Goal: Transaction & Acquisition: Subscribe to service/newsletter

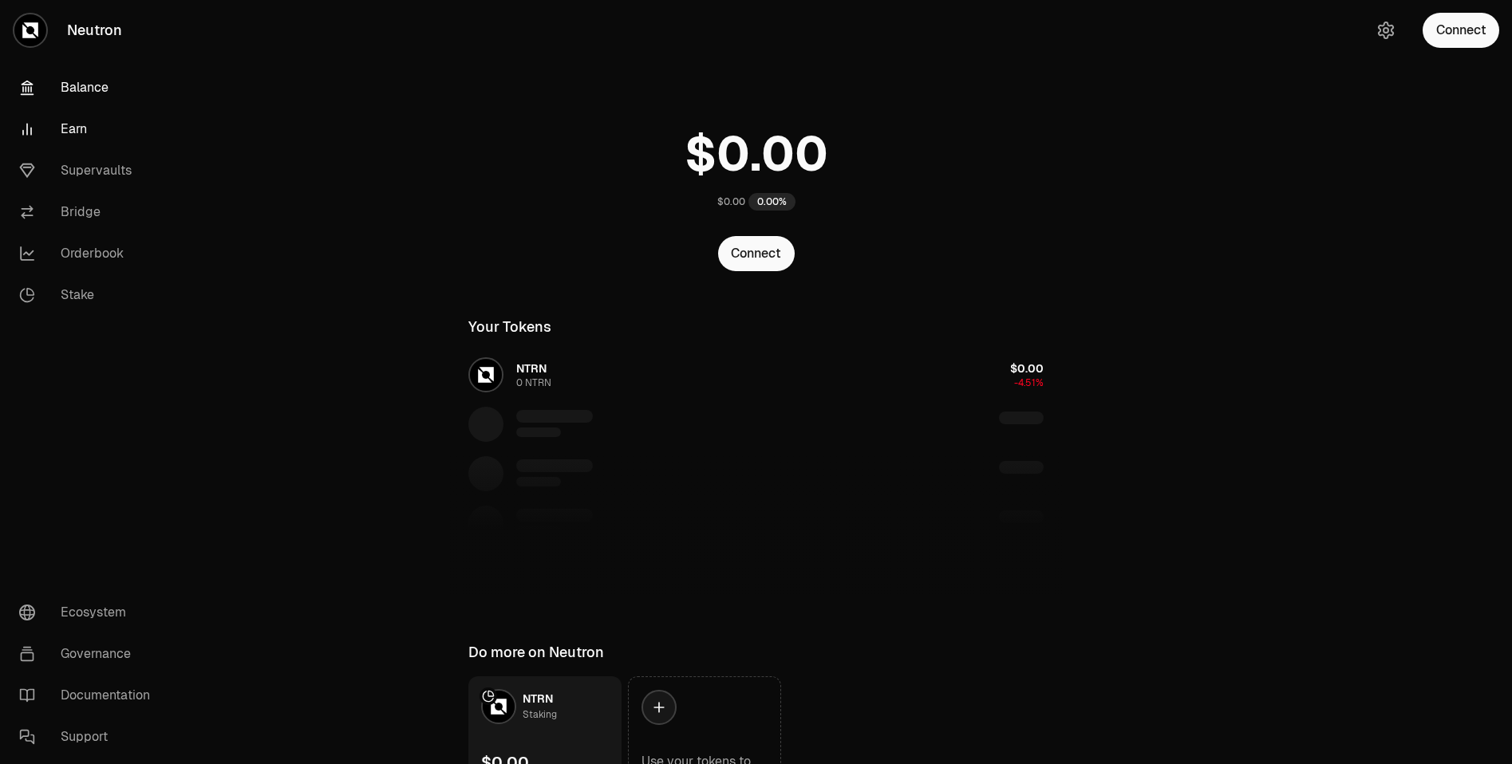
click at [75, 132] on link "Earn" at bounding box center [89, 129] width 166 height 41
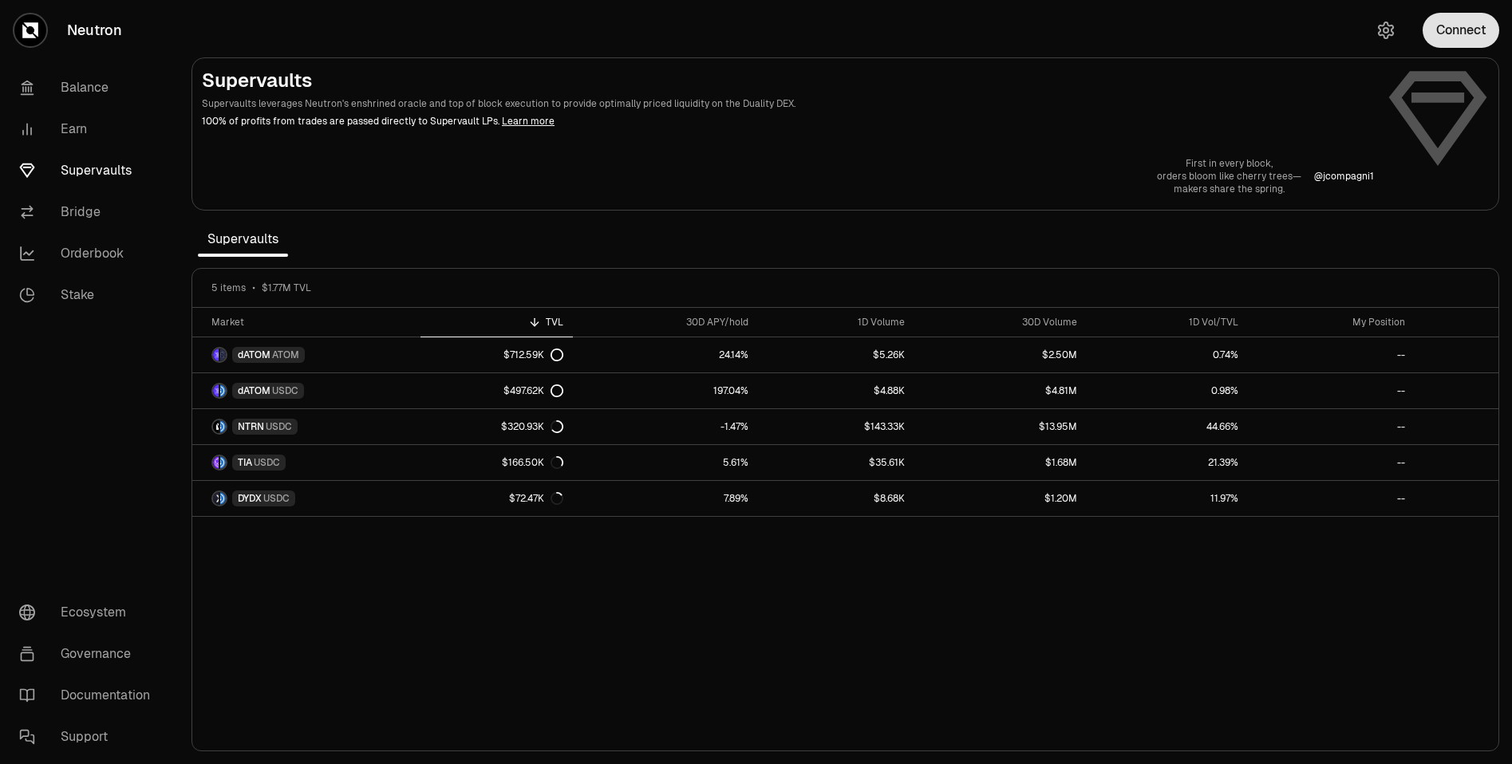
click at [1442, 38] on button "Connect" at bounding box center [1461, 30] width 77 height 35
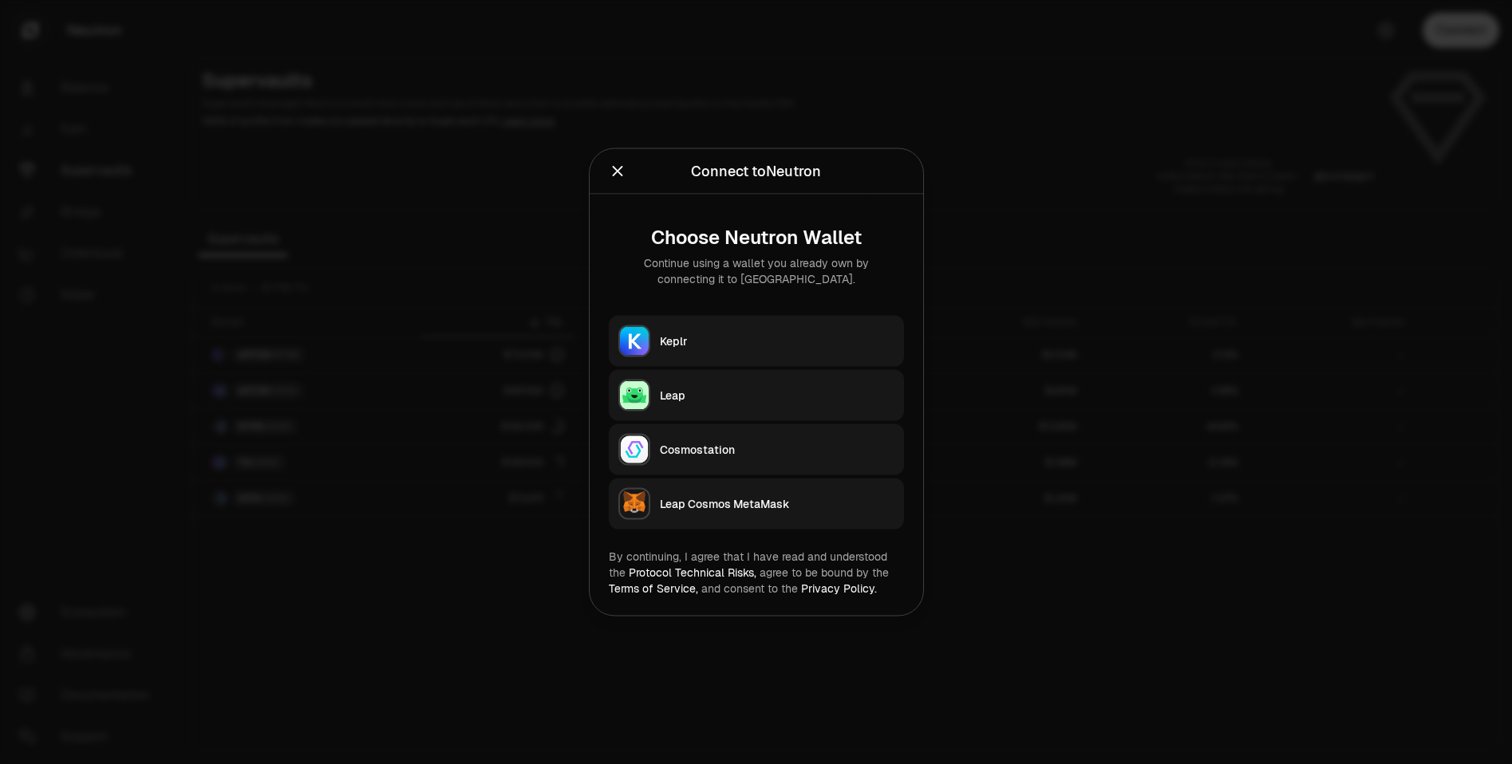
click at [717, 337] on div "Keplr" at bounding box center [777, 342] width 235 height 16
